Goal: Task Accomplishment & Management: Complete application form

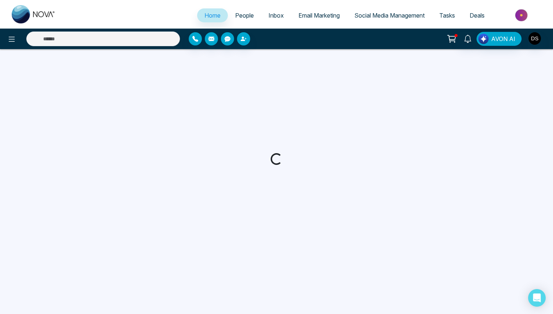
select select "*"
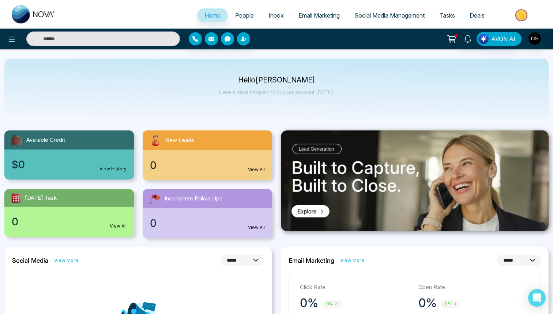
click at [244, 16] on span "People" at bounding box center [244, 15] width 19 height 7
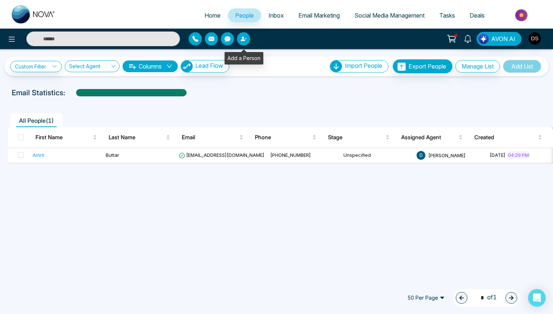
click at [245, 40] on icon "button" at bounding box center [244, 39] width 6 height 6
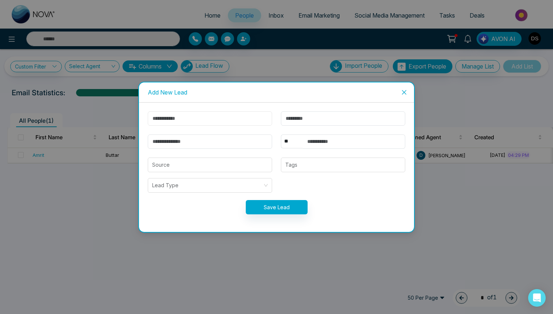
click at [209, 119] on input "text" at bounding box center [210, 118] width 124 height 14
type input "*****"
click at [310, 119] on input "text" at bounding box center [343, 118] width 124 height 14
type input "********"
click at [233, 144] on input "email" at bounding box center [210, 141] width 124 height 14
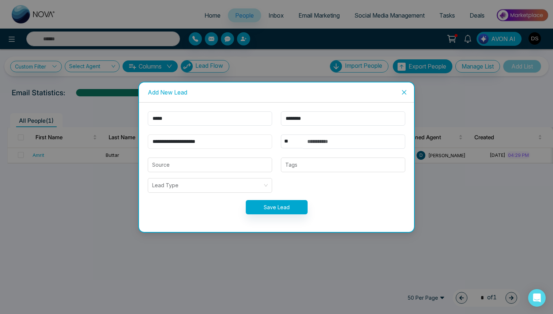
type input "**********"
click at [375, 142] on input "text" at bounding box center [354, 141] width 102 height 14
type input "**********"
click at [203, 166] on input "search" at bounding box center [210, 165] width 116 height 14
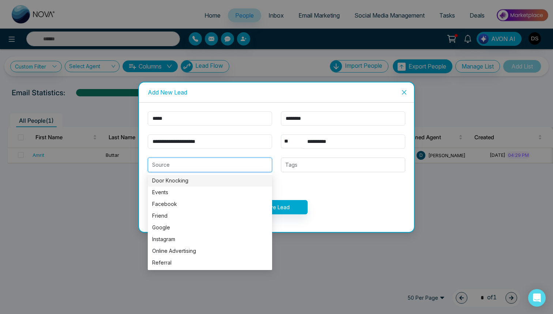
click at [208, 179] on div "Door Knocking" at bounding box center [210, 180] width 116 height 8
type input "**********"
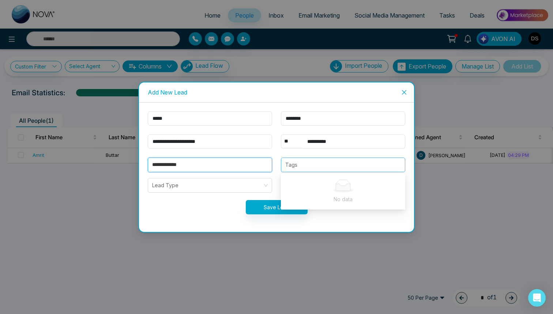
click at [298, 166] on div at bounding box center [343, 164] width 120 height 9
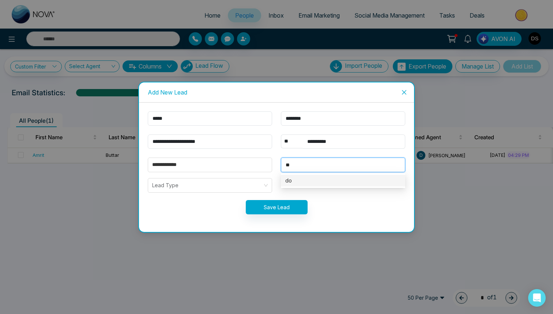
type input "*"
type input "*******"
click at [310, 182] on div "[PERSON_NAME]" at bounding box center [343, 180] width 116 height 8
type input "*"
type input "**********"
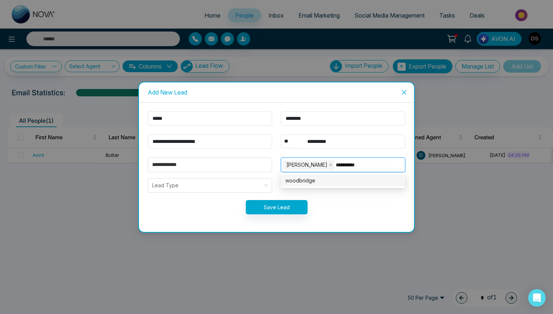
click at [335, 182] on div "woodbridge" at bounding box center [343, 180] width 116 height 8
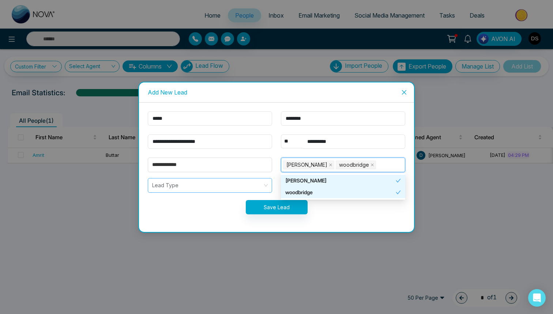
click at [184, 179] on input "search" at bounding box center [207, 185] width 111 height 14
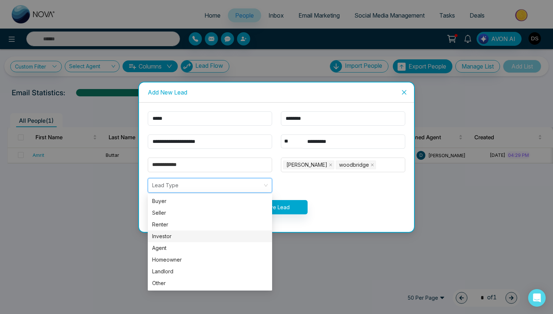
click at [189, 236] on div "Investor" at bounding box center [210, 236] width 116 height 8
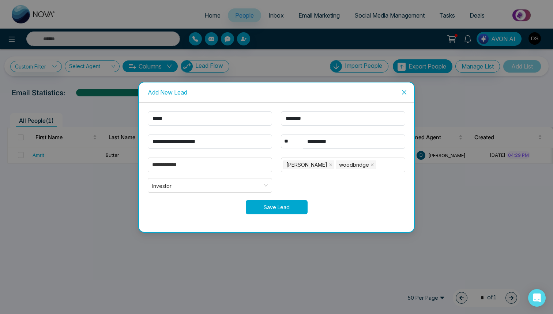
click at [295, 205] on button "Save Lead" at bounding box center [277, 207] width 62 height 14
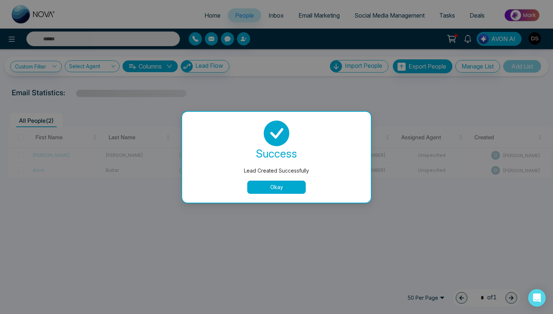
click at [271, 189] on button "Okay" at bounding box center [276, 186] width 59 height 13
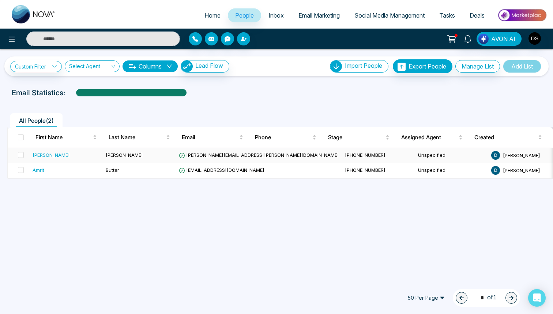
click at [86, 154] on div "[PERSON_NAME]" at bounding box center [66, 154] width 67 height 7
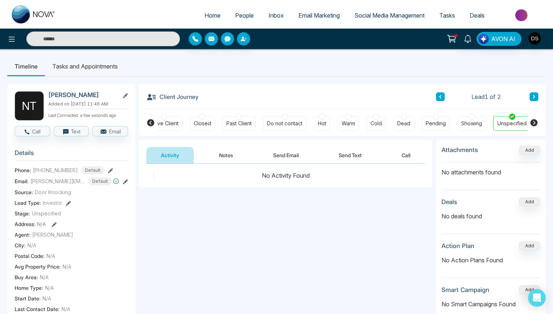
scroll to position [0, 170]
click at [226, 155] on button "Notes" at bounding box center [226, 155] width 43 height 16
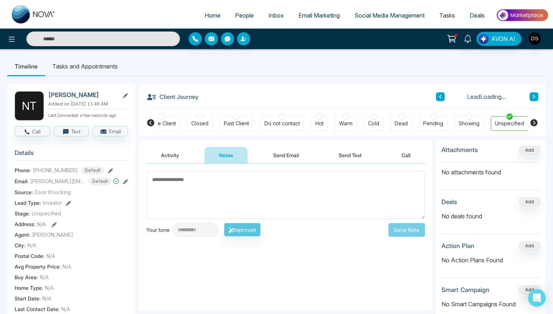
click at [218, 183] on textarea at bounding box center [285, 195] width 279 height 48
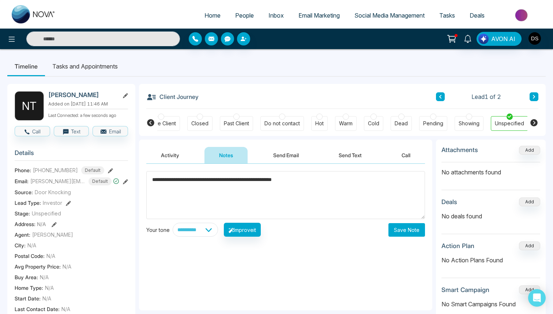
type textarea "**********"
click at [410, 232] on button "Save Note" at bounding box center [407, 230] width 37 height 14
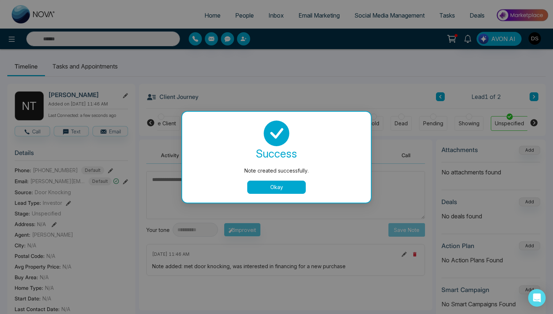
click at [294, 185] on button "Okay" at bounding box center [276, 186] width 59 height 13
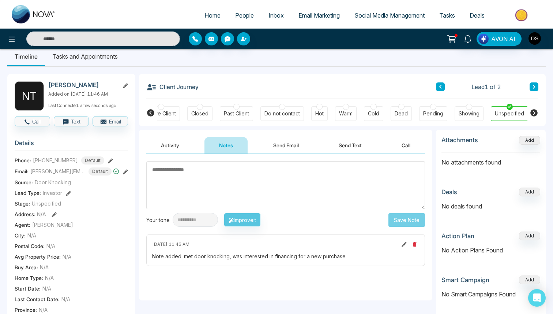
scroll to position [9, 0]
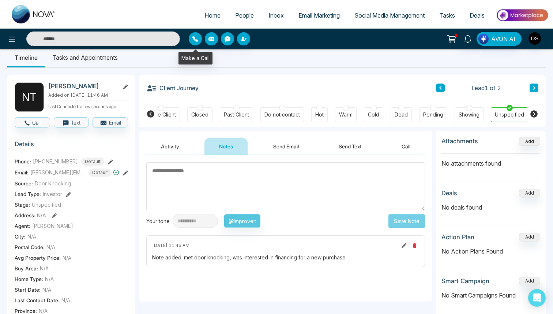
click at [193, 38] on icon "button" at bounding box center [195, 39] width 6 height 6
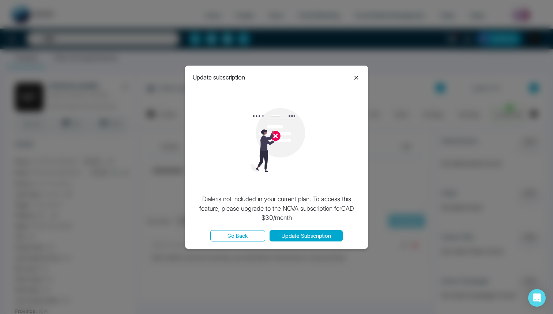
click at [356, 78] on icon at bounding box center [356, 77] width 9 height 9
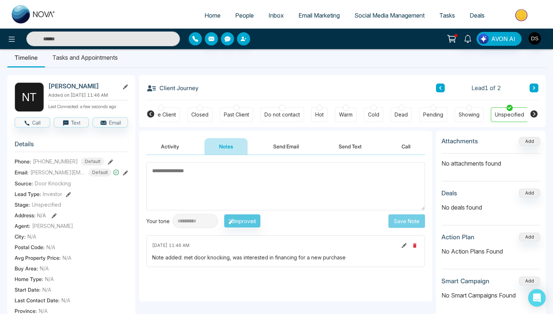
click at [201, 41] on button "button" at bounding box center [195, 38] width 13 height 13
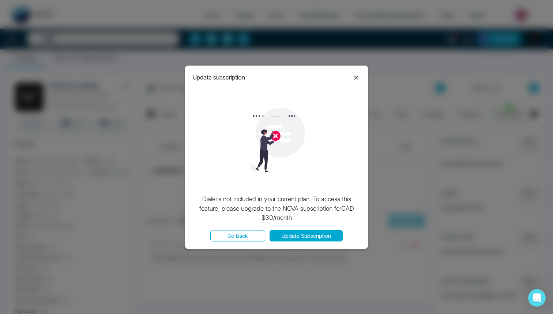
click at [356, 77] on icon at bounding box center [357, 78] width 4 height 4
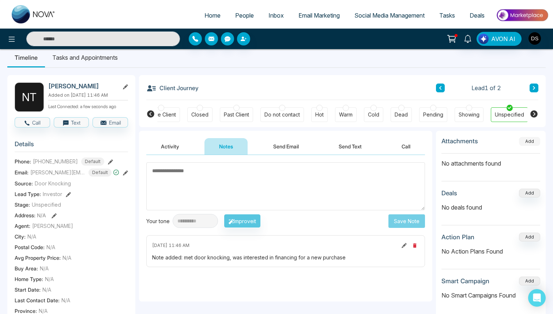
click at [531, 143] on button "Add" at bounding box center [529, 141] width 21 height 9
click at [481, 13] on span "Deals" at bounding box center [477, 15] width 15 height 7
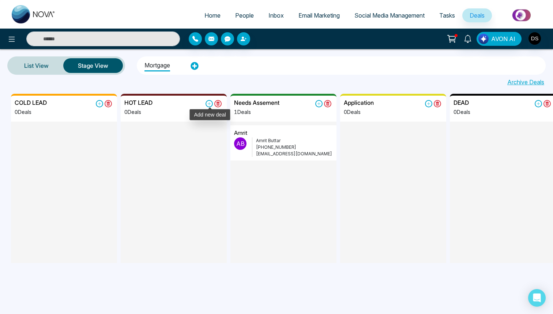
click at [208, 102] on icon at bounding box center [209, 103] width 7 height 7
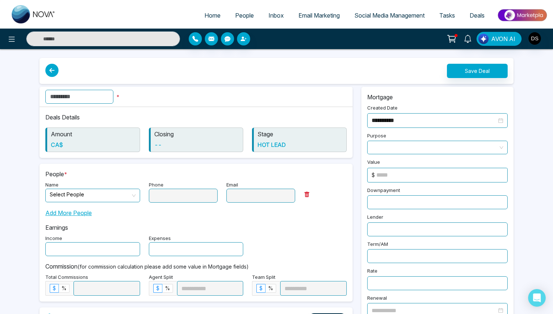
click at [106, 99] on input "text" at bounding box center [79, 97] width 68 height 14
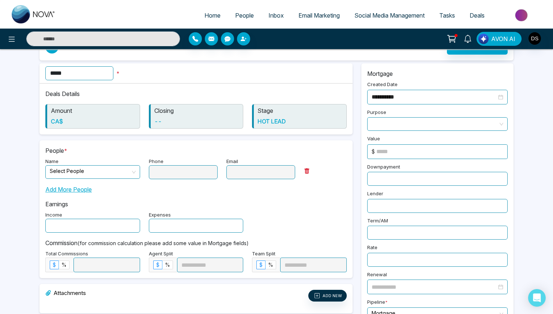
scroll to position [29, 0]
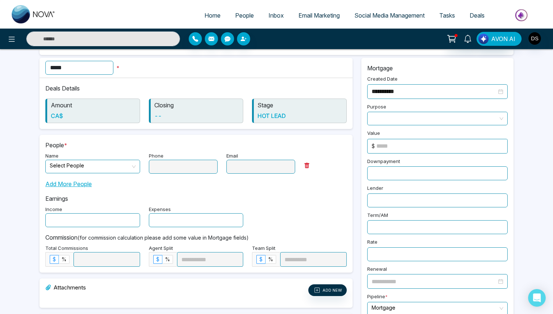
type input "*****"
click at [124, 168] on input "search" at bounding box center [90, 165] width 81 height 11
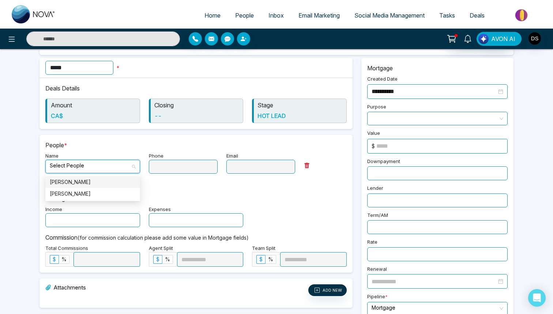
click at [105, 181] on div "[PERSON_NAME]" at bounding box center [93, 182] width 86 height 8
type input "**********"
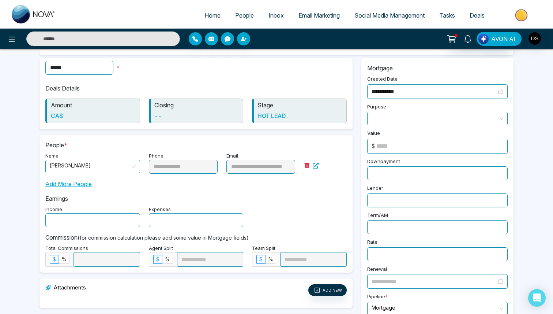
click at [188, 195] on p "Earnings" at bounding box center [196, 198] width 302 height 9
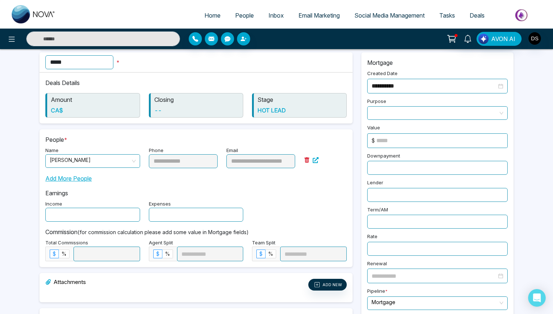
scroll to position [0, 0]
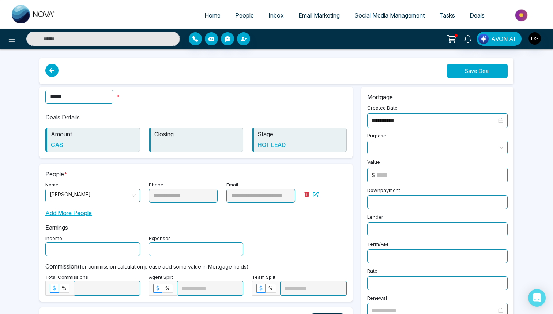
click at [467, 66] on button "Save Deal" at bounding box center [477, 71] width 61 height 14
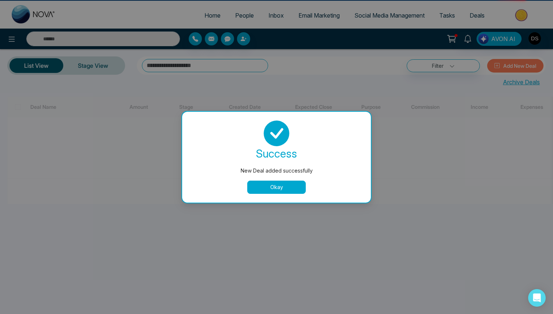
click at [275, 186] on button "Okay" at bounding box center [276, 186] width 59 height 13
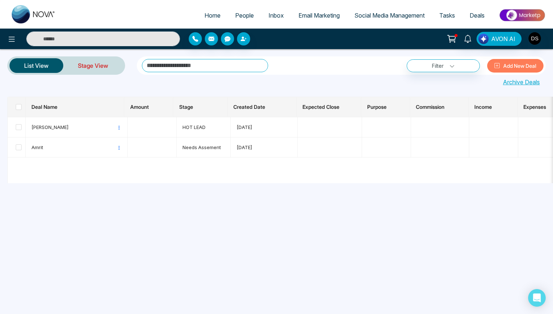
click at [106, 67] on link "Stage View" at bounding box center [93, 66] width 60 height 18
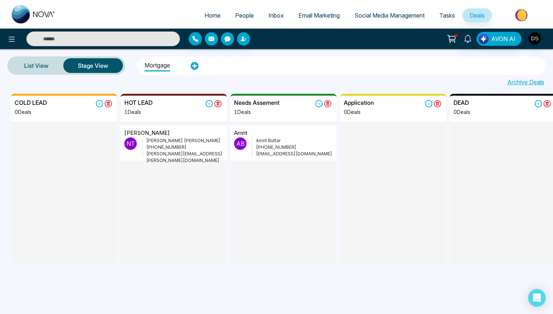
click at [114, 142] on div "COLD LEAD 0 Deals HOT LEAD 1 Deals [PERSON_NAME] N T [PERSON_NAME] [PHONE_NUMBE…" at bounding box center [287, 180] width 553 height 172
click at [140, 40] on input "text" at bounding box center [103, 38] width 154 height 15
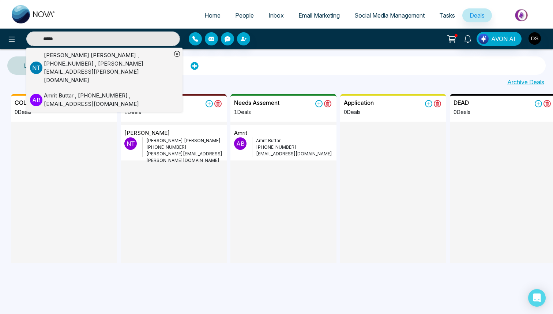
type input "*****"
click at [130, 58] on div "List View Stage View Mortgage" at bounding box center [276, 65] width 553 height 18
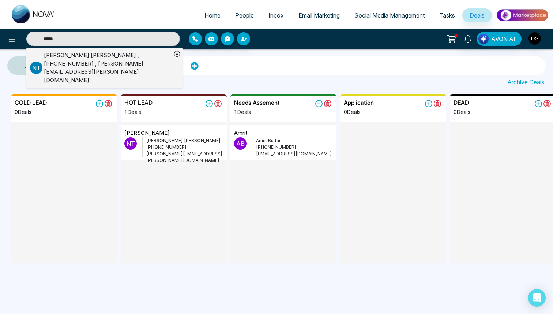
click at [126, 57] on div "[PERSON_NAME] , [PHONE_NUMBER] , [PERSON_NAME][EMAIL_ADDRESS][PERSON_NAME][DOMA…" at bounding box center [108, 67] width 128 height 33
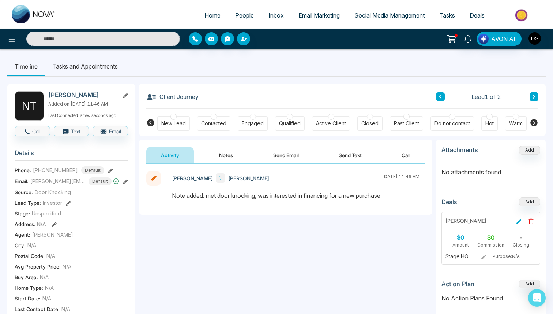
click at [224, 154] on button "Notes" at bounding box center [226, 155] width 43 height 16
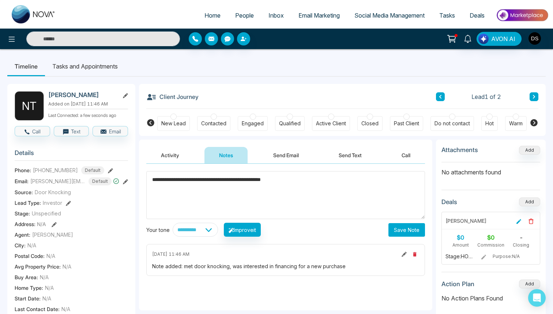
type textarea "**********"
click at [409, 227] on button "Save Note" at bounding box center [407, 230] width 37 height 14
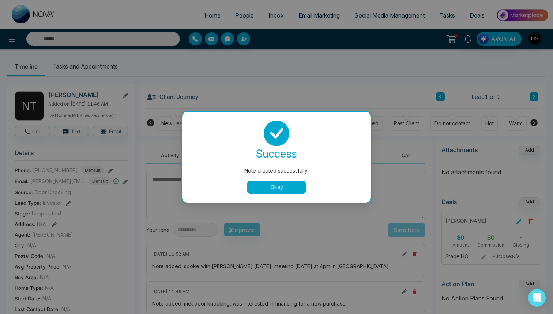
click at [289, 193] on button "Okay" at bounding box center [276, 186] width 59 height 13
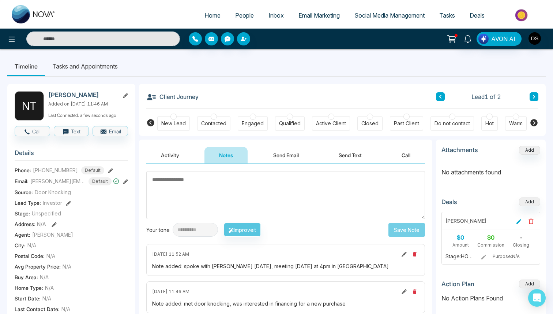
click at [106, 63] on li "Tasks and Appointments" at bounding box center [85, 66] width 80 height 20
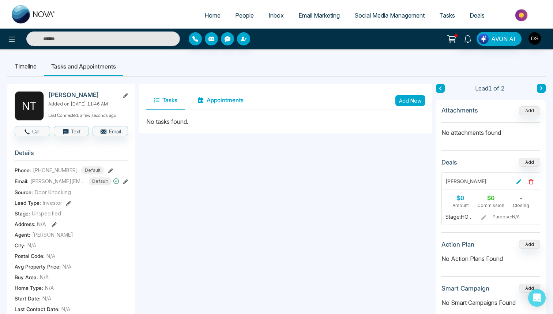
click at [227, 101] on button "Appointments" at bounding box center [221, 100] width 60 height 18
click at [414, 100] on button "Add New" at bounding box center [411, 100] width 30 height 11
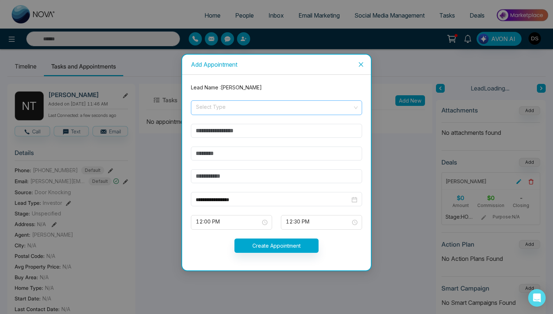
click at [282, 106] on input "search" at bounding box center [273, 106] width 157 height 11
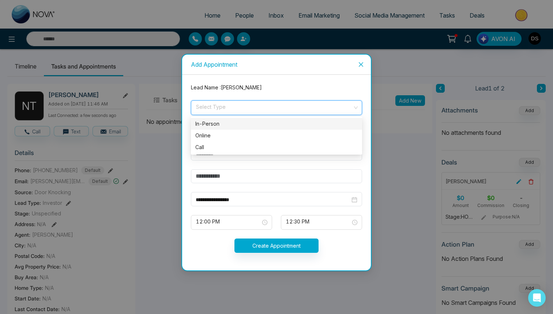
click at [238, 126] on div "In-Person" at bounding box center [276, 124] width 162 height 8
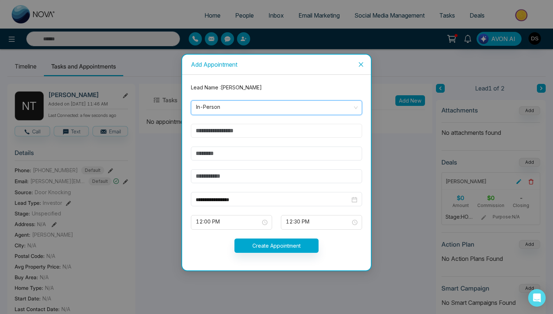
click at [234, 132] on input "text" at bounding box center [276, 131] width 171 height 14
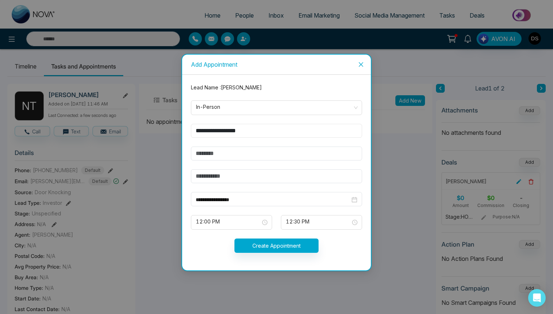
type input "**********"
click at [239, 150] on input "text" at bounding box center [276, 153] width 171 height 14
type input "**********"
click at [236, 177] on input "text" at bounding box center [276, 176] width 171 height 14
type input "**********"
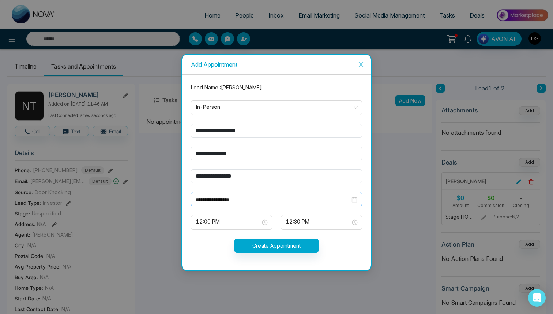
click at [259, 203] on div "**********" at bounding box center [276, 199] width 171 height 14
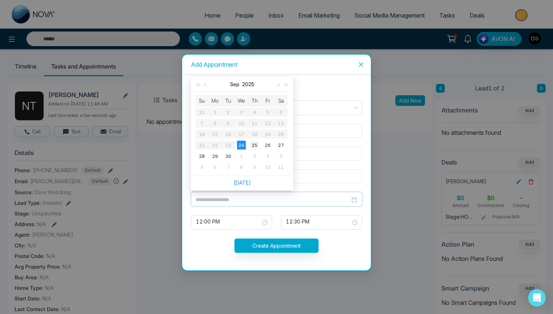
type input "**********"
click at [255, 144] on div "25" at bounding box center [254, 145] width 9 height 9
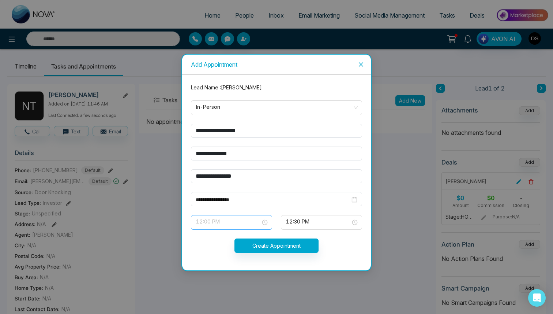
click at [221, 224] on span "12:00 PM" at bounding box center [231, 222] width 71 height 12
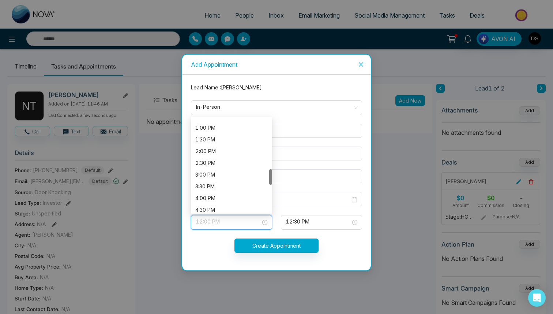
scroll to position [305, 0]
click at [213, 194] on div "4:00 PM" at bounding box center [231, 194] width 72 height 8
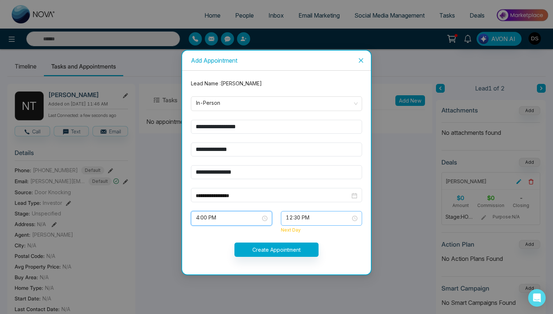
click at [323, 220] on span "12:30 PM" at bounding box center [321, 218] width 71 height 12
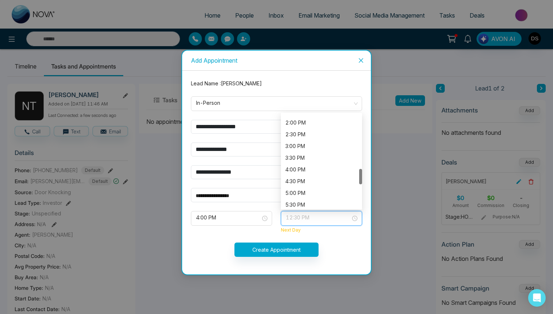
scroll to position [334, 0]
click at [313, 184] on div "5:00 PM" at bounding box center [321, 184] width 72 height 8
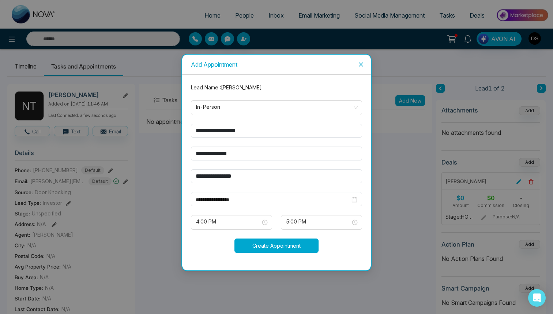
click at [278, 245] on button "Create Appointment" at bounding box center [277, 245] width 84 height 14
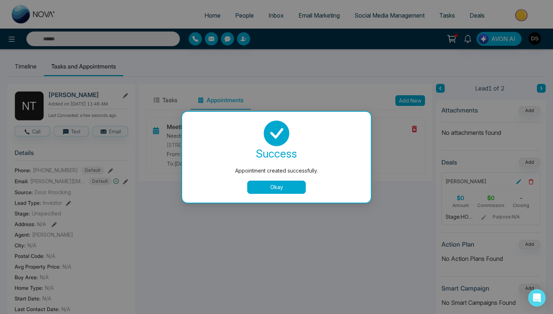
click at [286, 186] on button "Okay" at bounding box center [276, 186] width 59 height 13
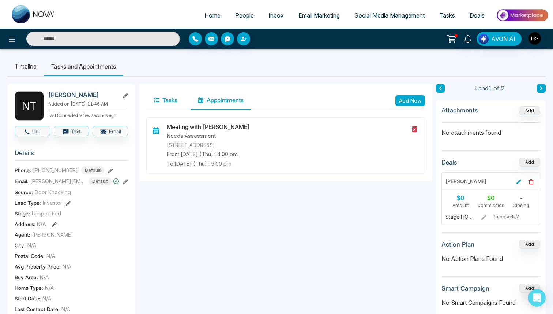
click at [173, 102] on button "Tasks" at bounding box center [165, 100] width 38 height 18
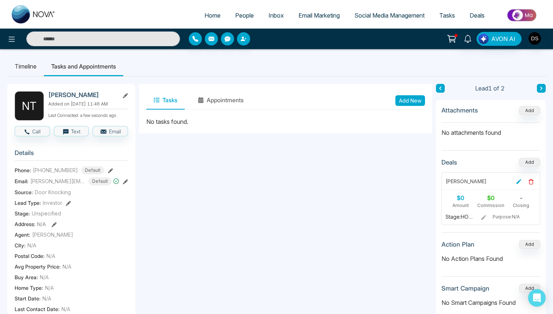
click at [416, 100] on button "Add New" at bounding box center [411, 100] width 30 height 11
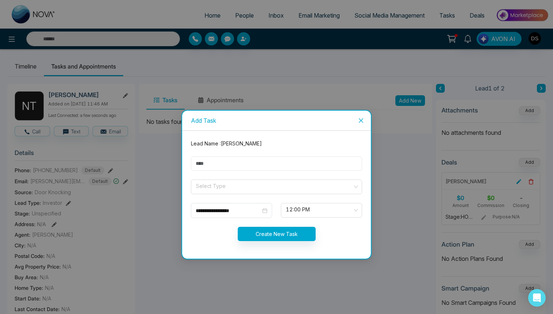
click at [262, 165] on input "text" at bounding box center [276, 163] width 171 height 14
type input "**********"
click at [274, 190] on input "search" at bounding box center [273, 185] width 157 height 11
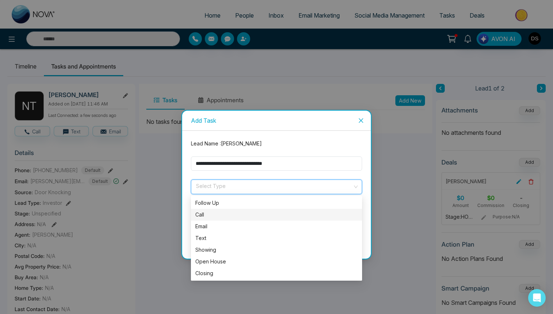
click at [229, 215] on div "Call" at bounding box center [276, 214] width 162 height 8
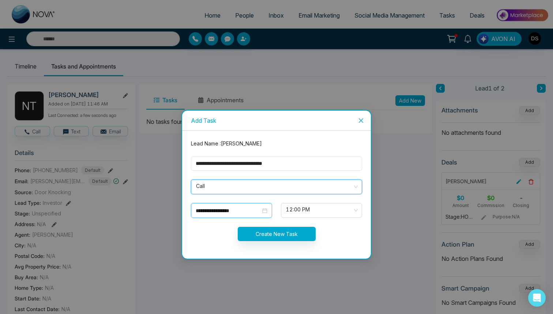
click at [238, 212] on input "**********" at bounding box center [228, 210] width 65 height 8
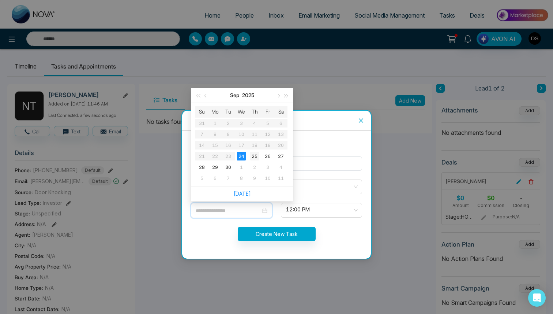
type input "**********"
click at [256, 154] on div "25" at bounding box center [254, 156] width 9 height 9
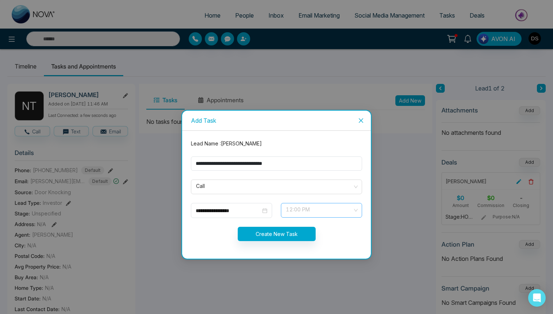
click at [321, 217] on span at bounding box center [318, 210] width 67 height 14
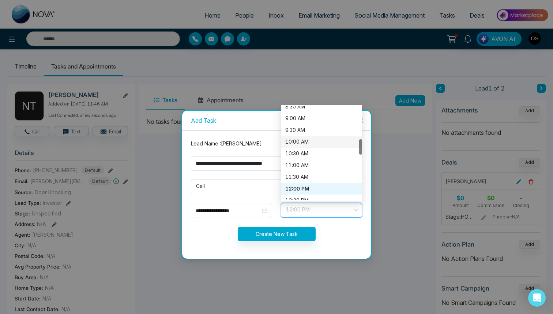
scroll to position [197, 0]
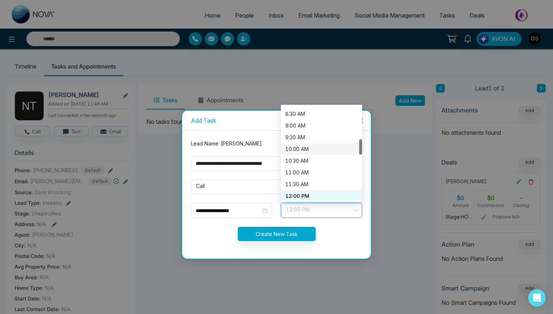
click at [322, 150] on div "10:00 AM" at bounding box center [321, 149] width 72 height 8
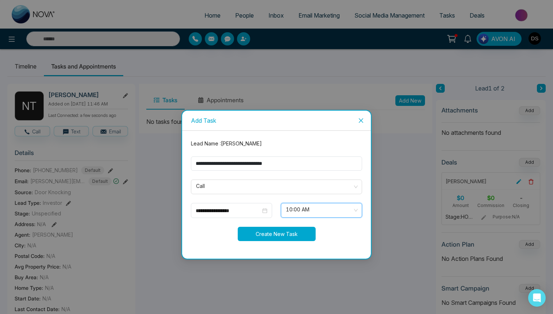
click at [294, 236] on button "Create New Task" at bounding box center [277, 234] width 78 height 14
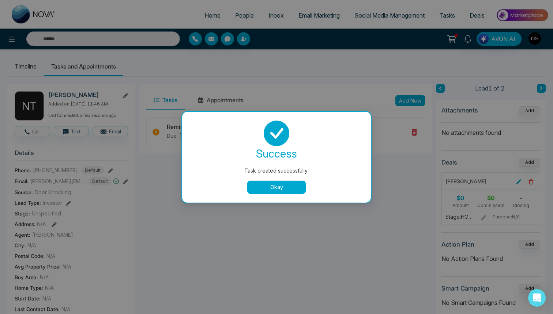
click at [294, 184] on button "Okay" at bounding box center [276, 186] width 59 height 13
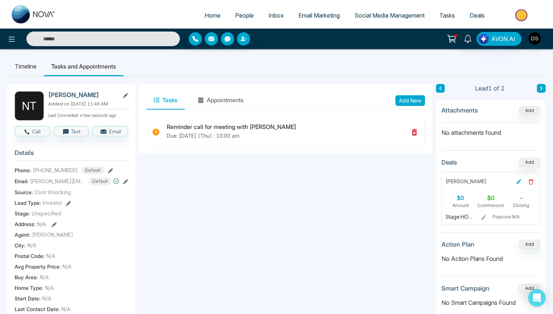
click at [205, 14] on span "Home" at bounding box center [213, 15] width 16 height 7
select select "*"
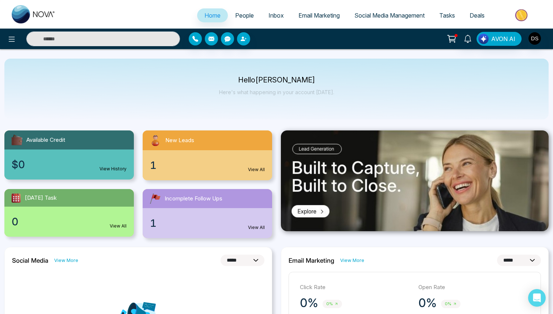
click at [450, 16] on span "Tasks" at bounding box center [448, 15] width 16 height 7
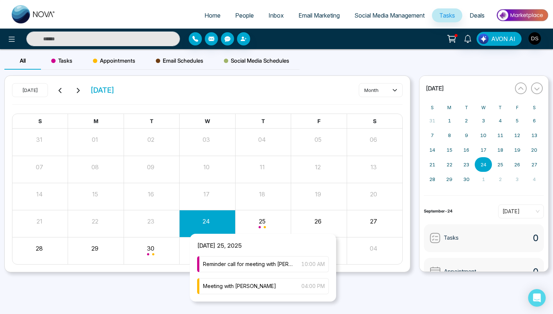
click at [274, 219] on div "Month View" at bounding box center [263, 223] width 56 height 18
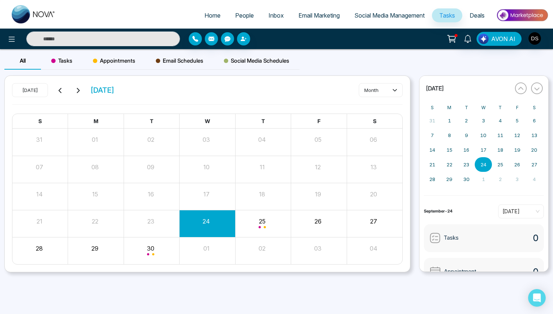
click at [476, 16] on span "Deals" at bounding box center [477, 15] width 15 height 7
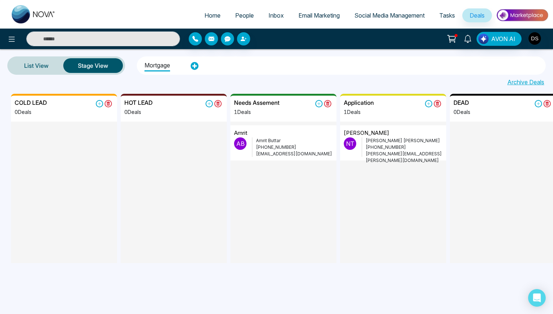
click at [323, 22] on link "Email Marketing" at bounding box center [319, 15] width 56 height 14
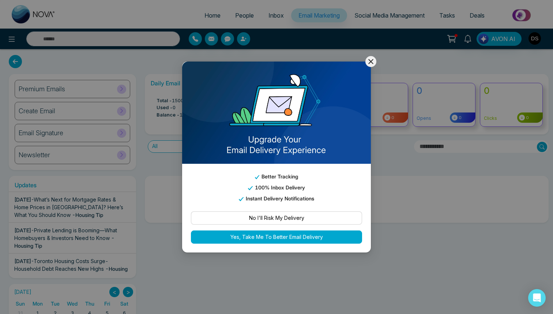
click at [373, 59] on icon at bounding box center [371, 61] width 9 height 9
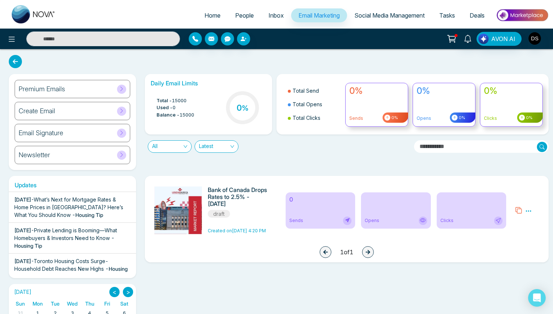
click at [99, 113] on div "Create Email" at bounding box center [73, 111] width 116 height 18
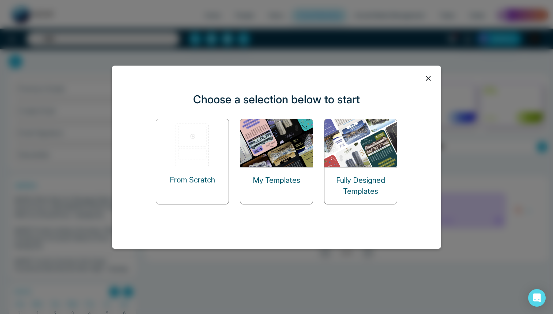
click at [430, 76] on icon at bounding box center [428, 78] width 11 height 11
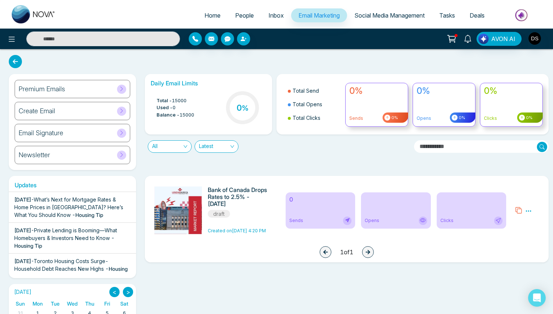
click at [527, 209] on icon at bounding box center [529, 211] width 7 height 7
click at [523, 223] on span "Preview" at bounding box center [516, 221] width 20 height 6
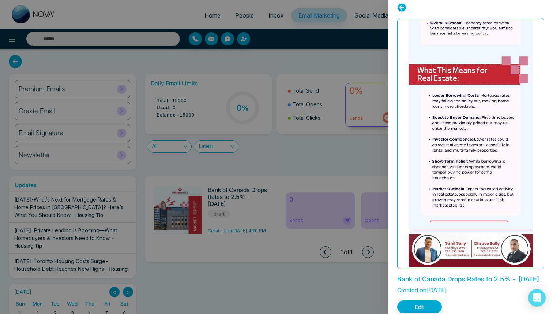
scroll to position [22, 0]
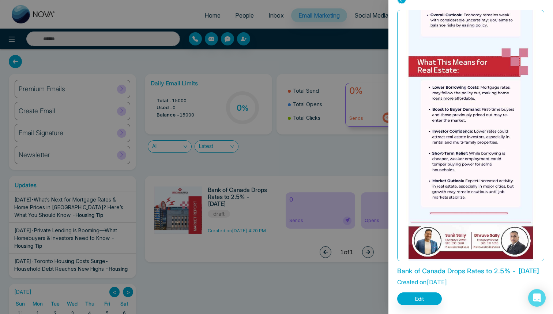
click at [265, 155] on div at bounding box center [276, 157] width 553 height 314
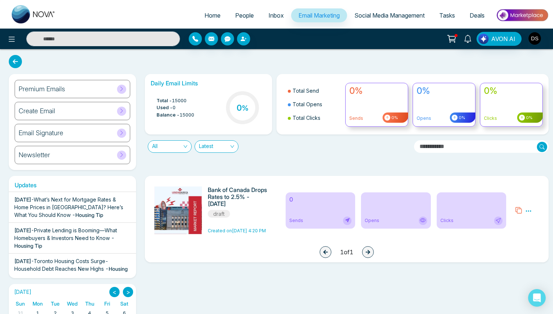
click at [243, 13] on span "People" at bounding box center [244, 15] width 19 height 7
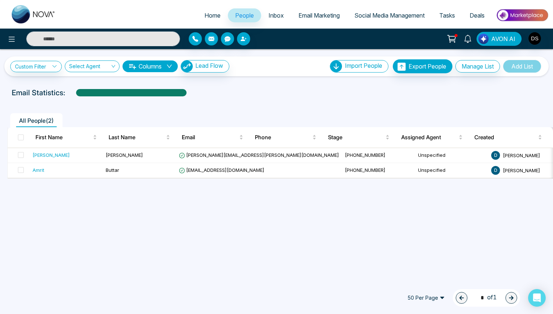
click at [320, 15] on span "Email Marketing" at bounding box center [319, 15] width 41 height 7
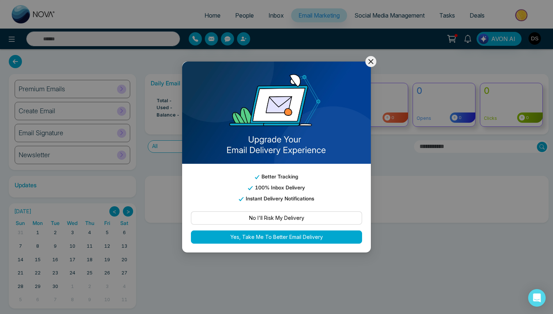
click at [371, 62] on icon at bounding box center [371, 61] width 9 height 9
